Goal: Navigation & Orientation: Find specific page/section

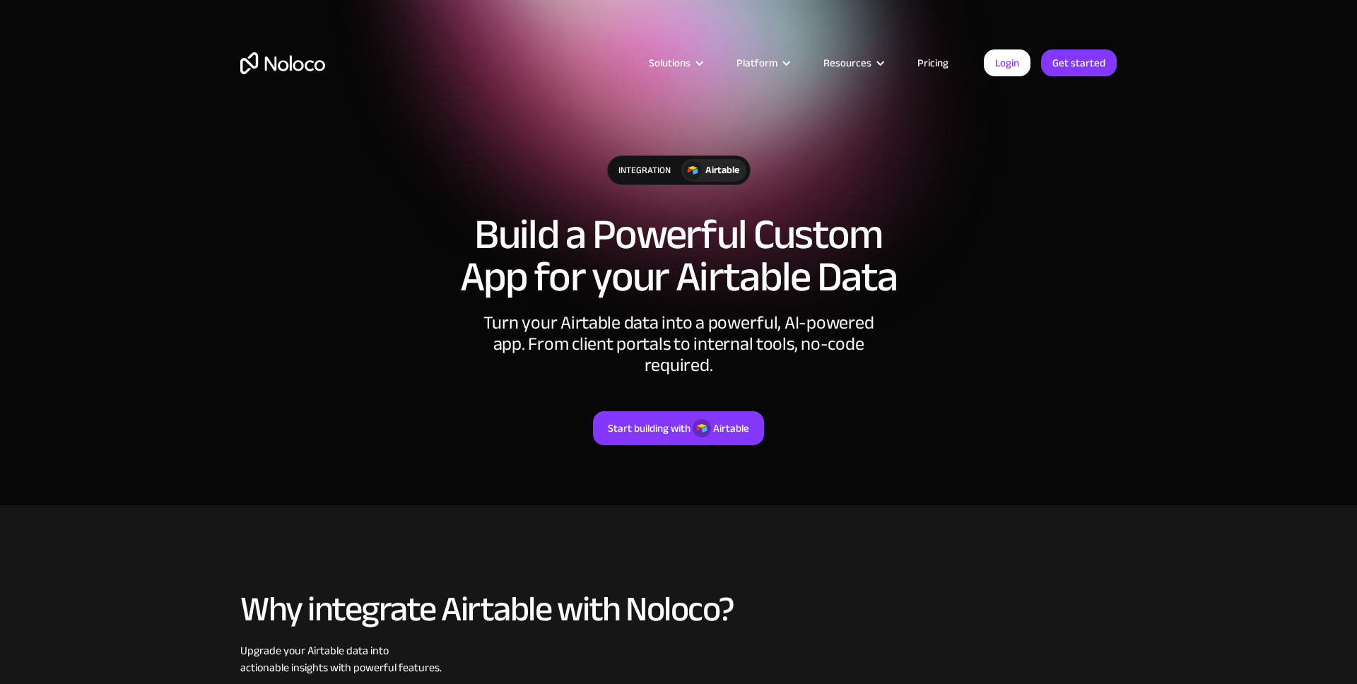
click at [291, 64] on img "home" at bounding box center [282, 63] width 85 height 22
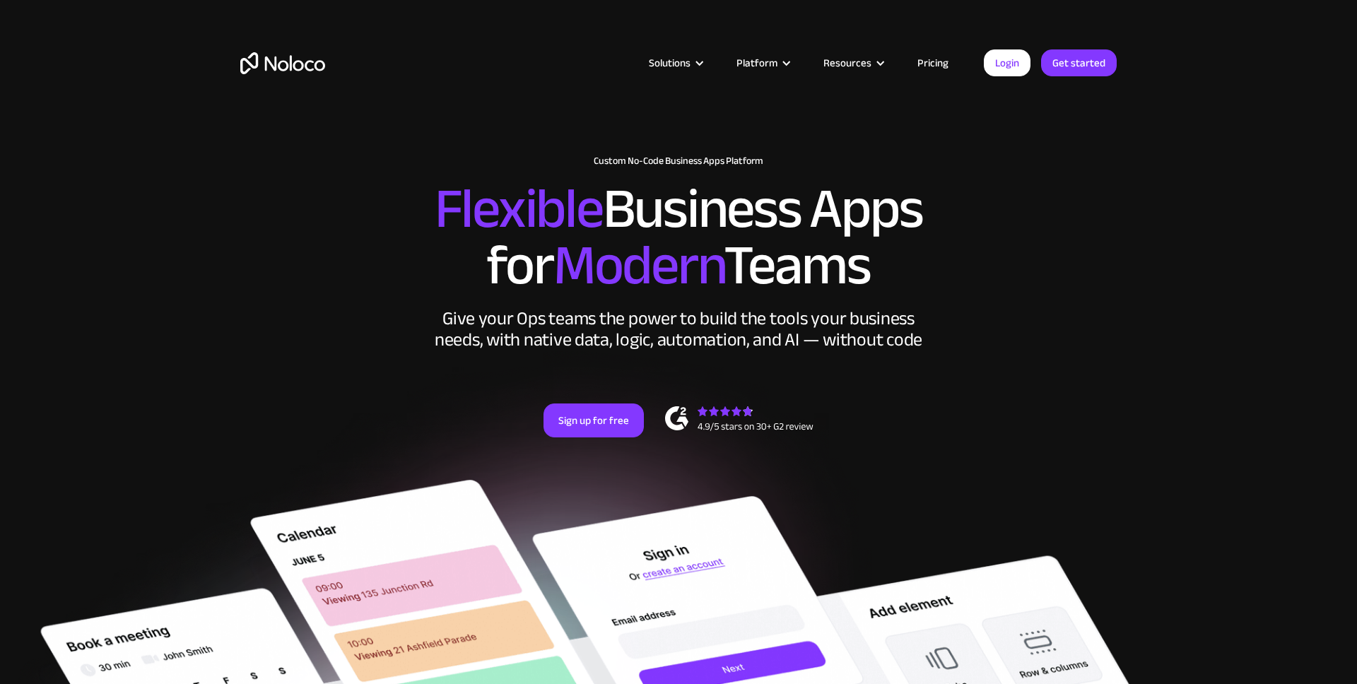
click at [931, 58] on link "Pricing" at bounding box center [933, 63] width 66 height 18
